Goal: Find specific fact: Find specific page/section

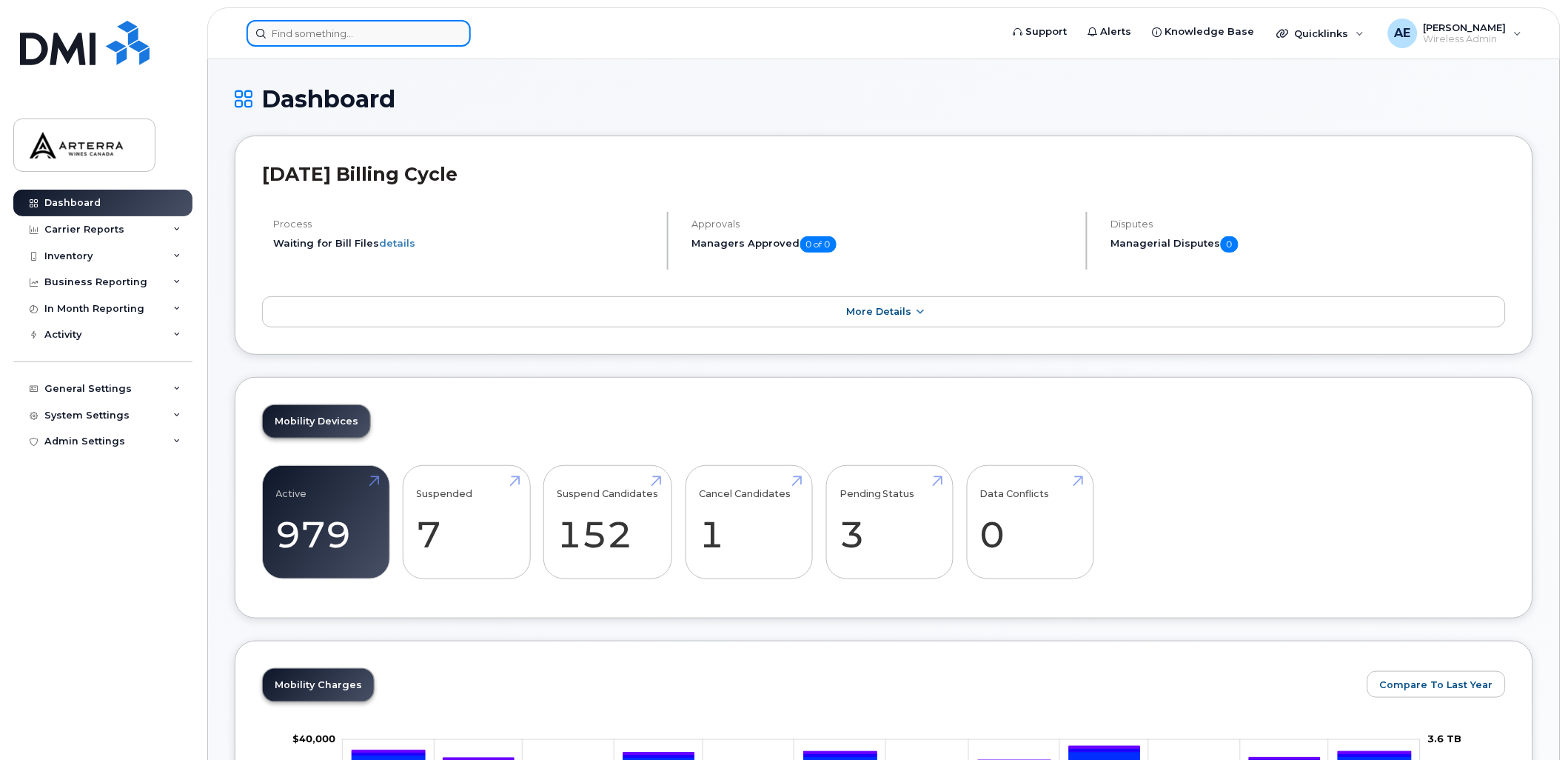
click at [334, 34] on input at bounding box center [359, 33] width 224 height 26
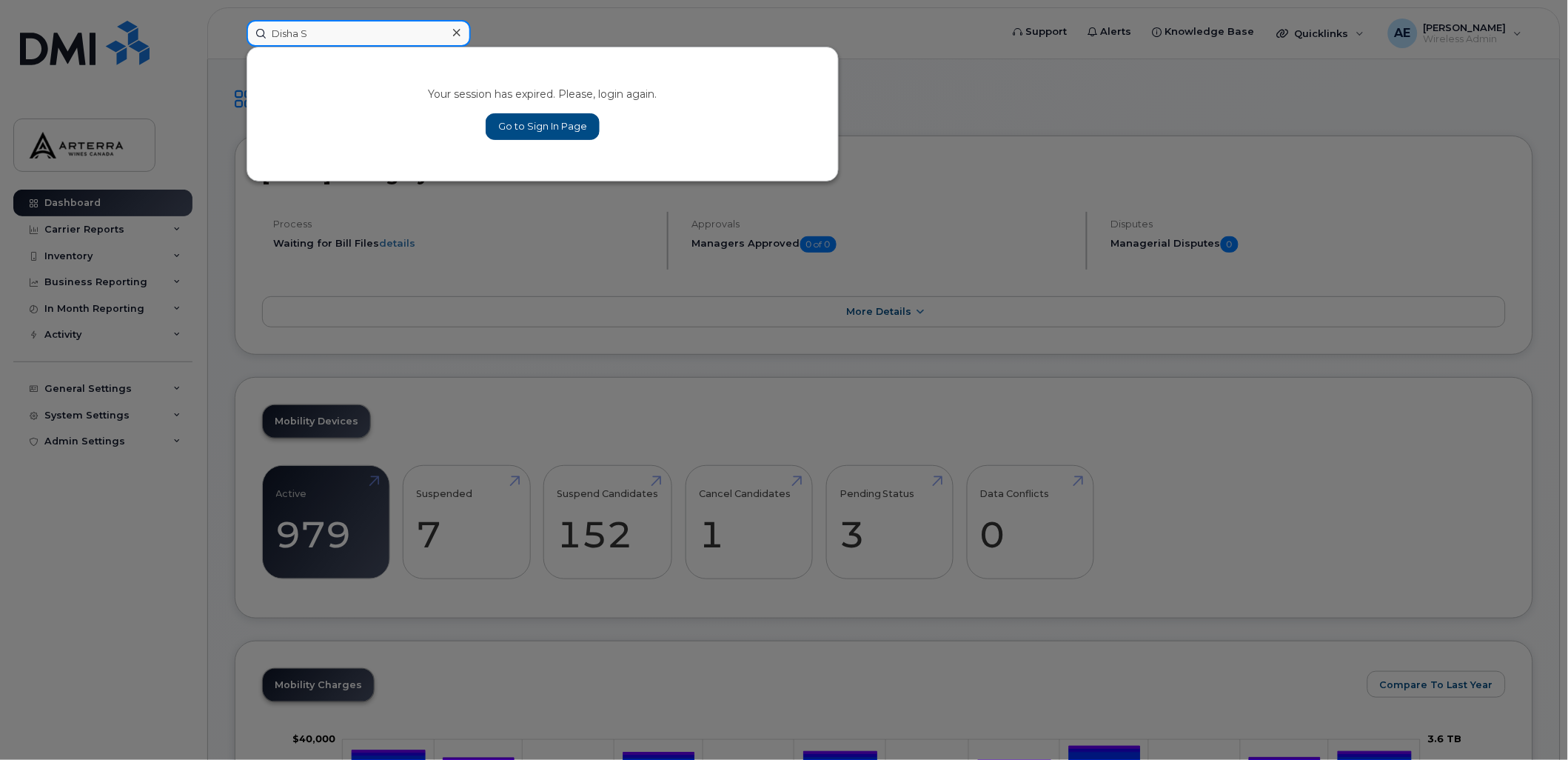
type input "Disha S"
click at [551, 117] on link "Go to Sign In Page" at bounding box center [542, 126] width 114 height 26
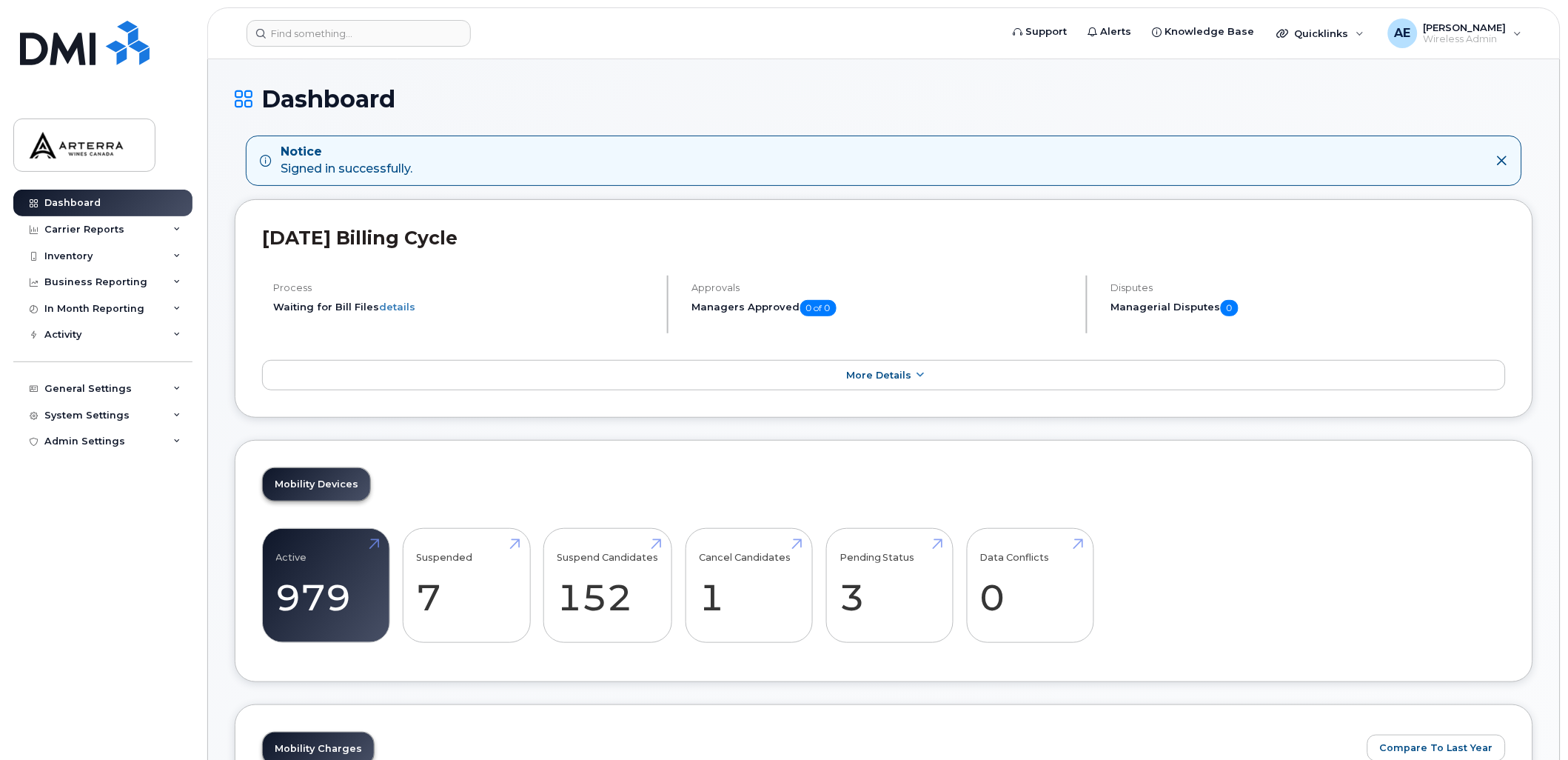
click at [1500, 155] on icon at bounding box center [1501, 160] width 12 height 12
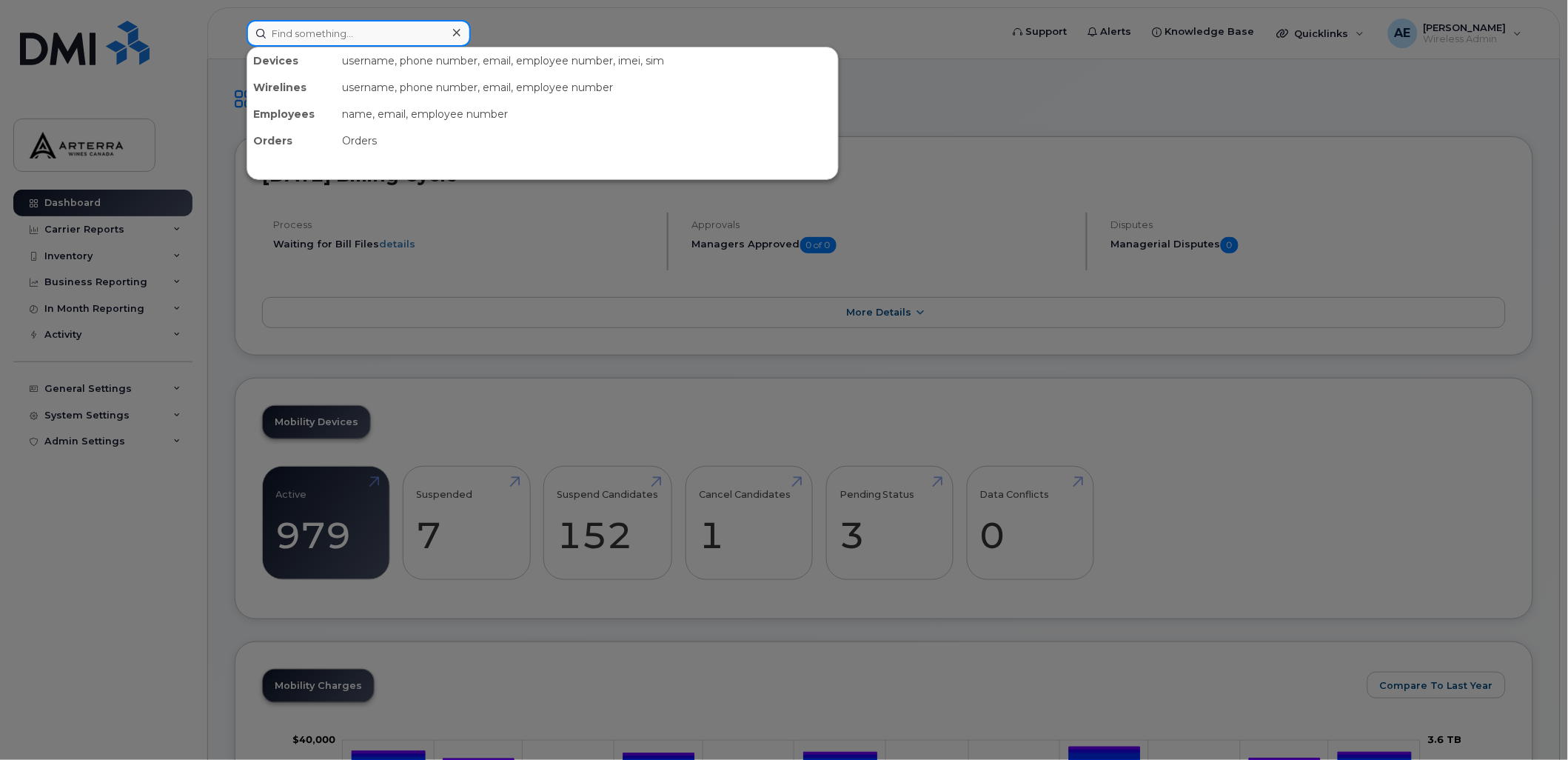
click at [331, 33] on input at bounding box center [359, 33] width 224 height 26
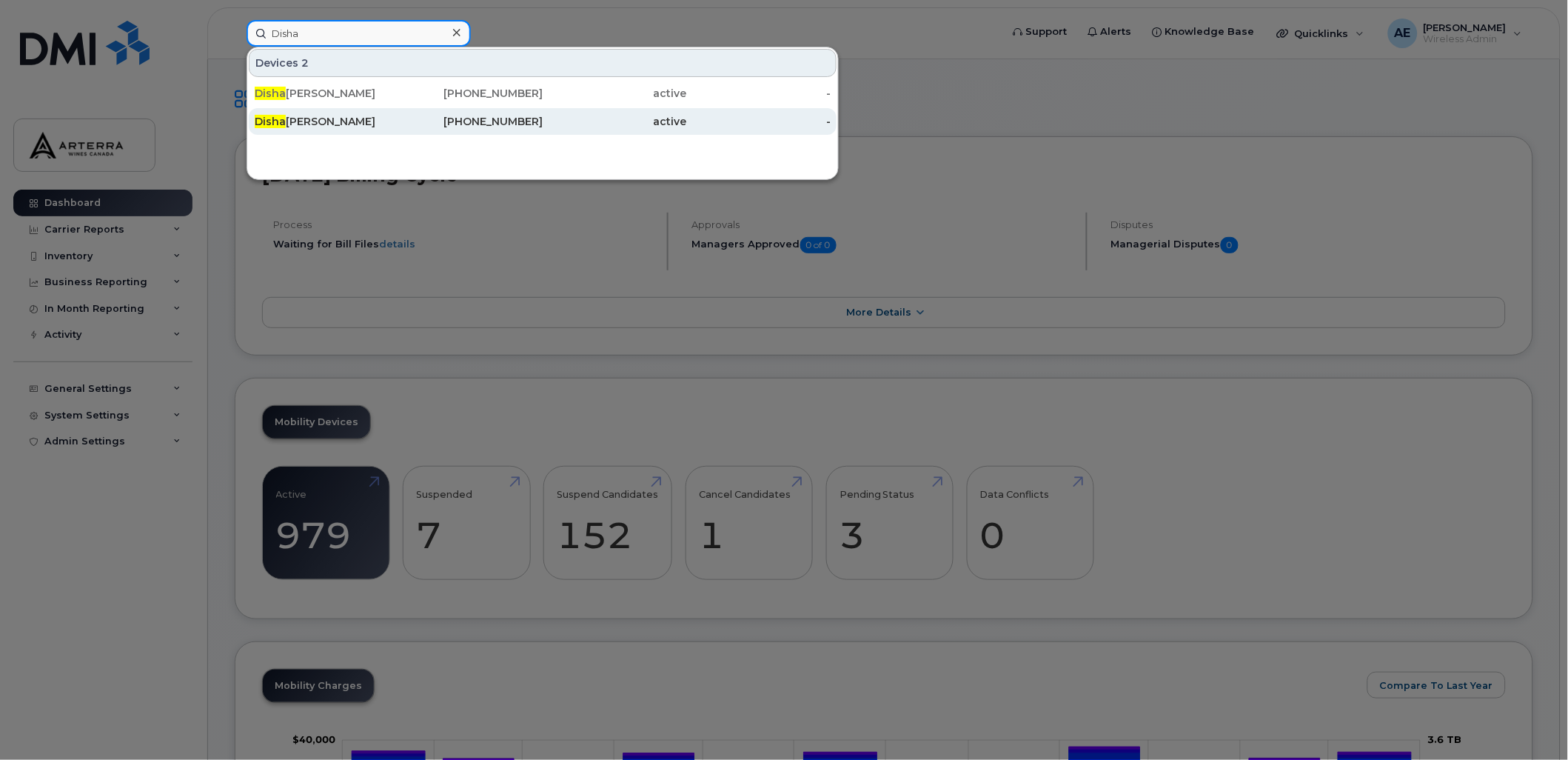
type input "Disha"
click at [282, 114] on div "Disha Sharma" at bounding box center [327, 121] width 144 height 15
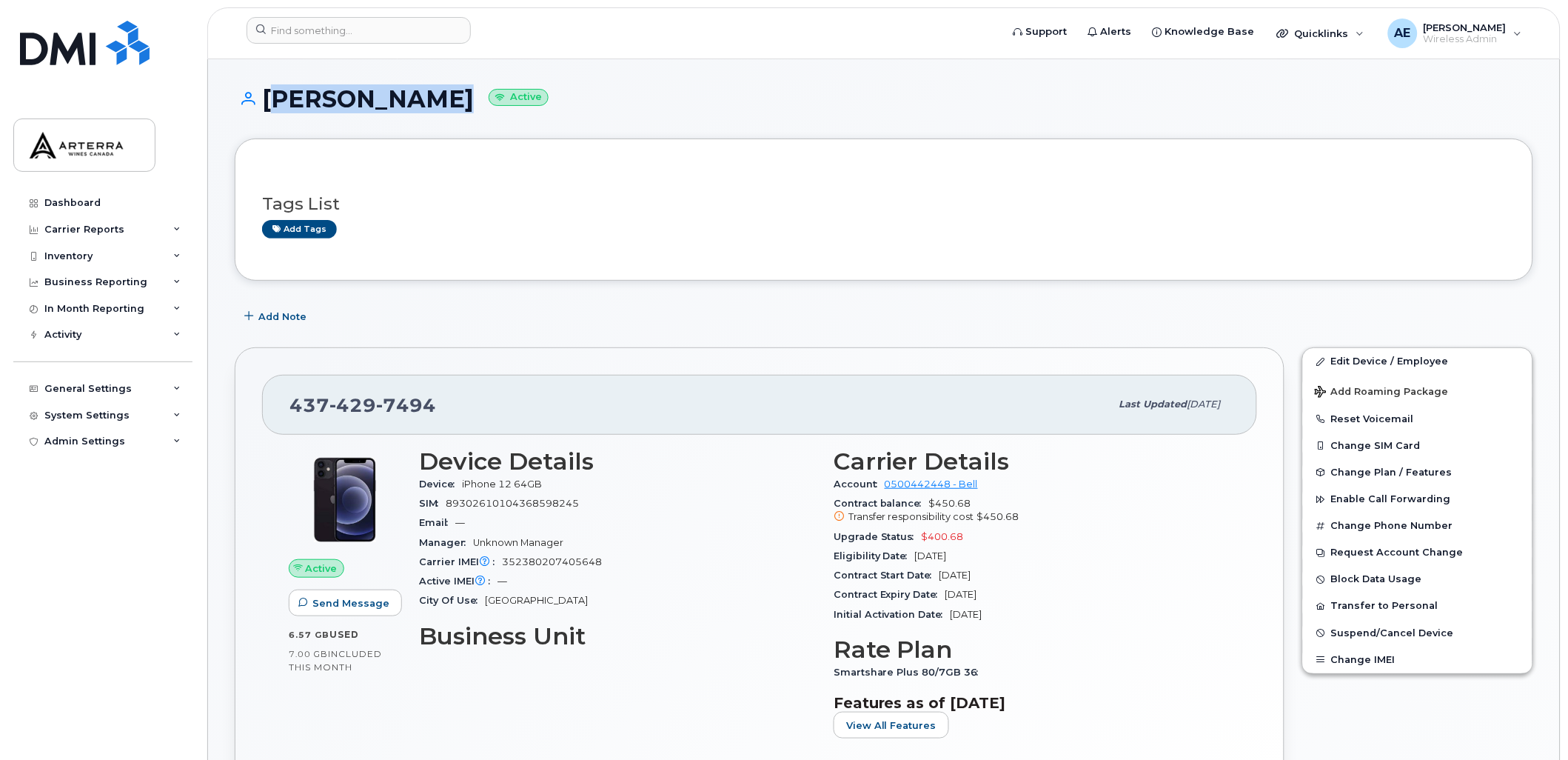
drag, startPoint x: 261, startPoint y: 98, endPoint x: 430, endPoint y: 101, distance: 169.0
click at [430, 101] on h1 "Disha Sharma Active" at bounding box center [884, 98] width 1298 height 26
drag, startPoint x: 430, startPoint y: 101, endPoint x: 401, endPoint y: 100, distance: 29.0
copy h1 "Disha Sharma"
